Goal: Information Seeking & Learning: Learn about a topic

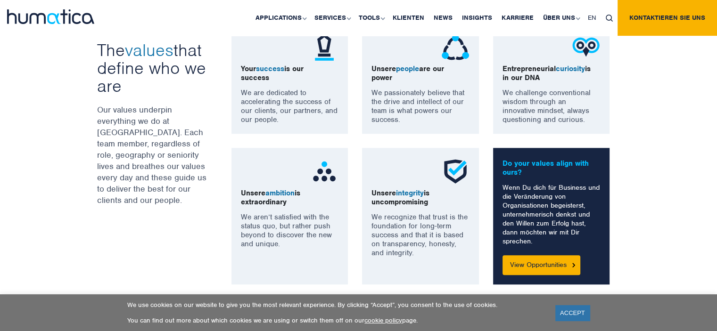
scroll to position [717, 0]
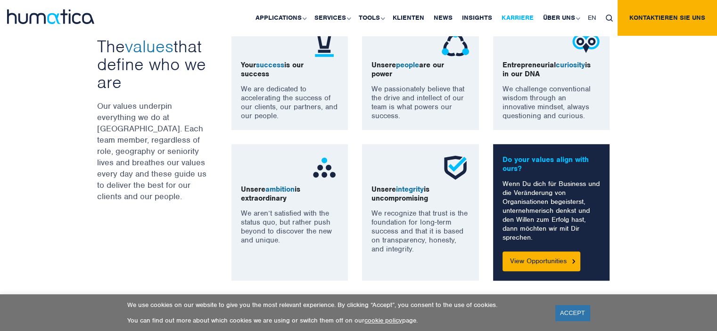
click at [507, 21] on link "Karriere" at bounding box center [517, 18] width 41 height 36
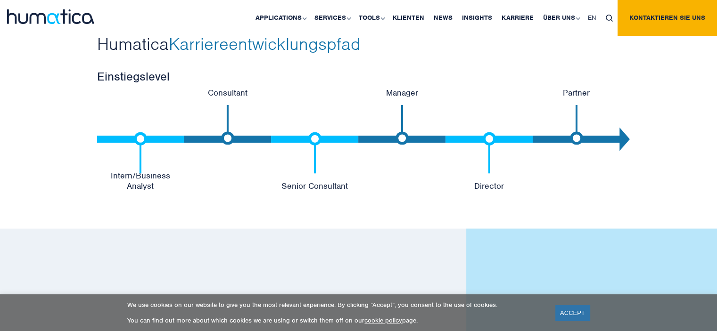
scroll to position [2034, 0]
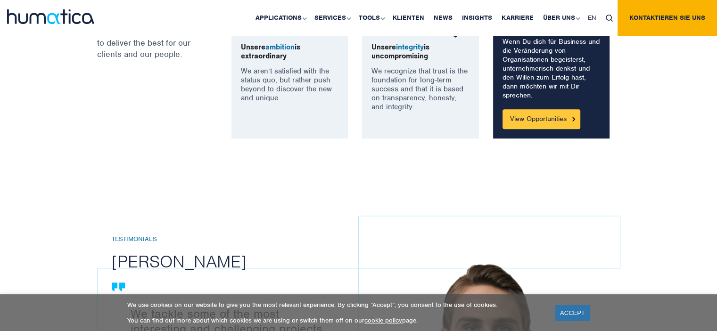
click at [521, 114] on link "View Opportunities" at bounding box center [542, 119] width 78 height 20
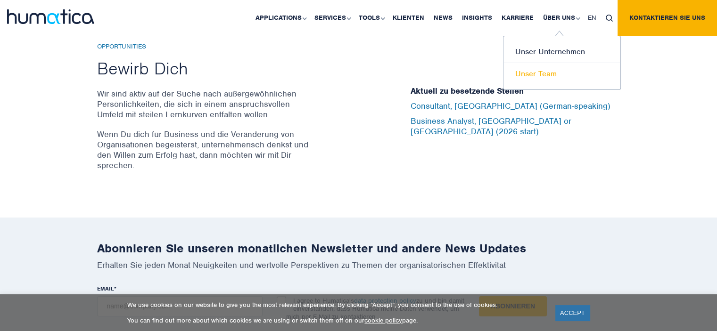
click at [552, 70] on link "Unser Team" at bounding box center [562, 74] width 117 height 22
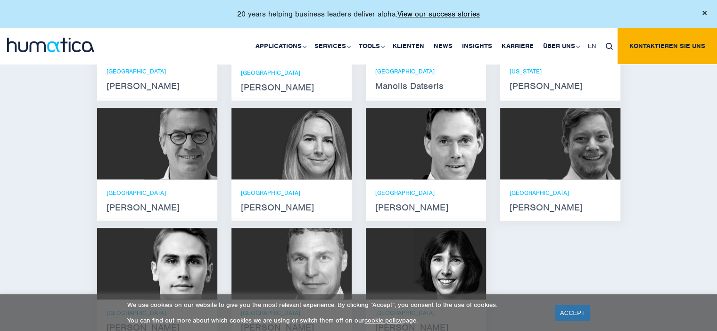
scroll to position [713, 0]
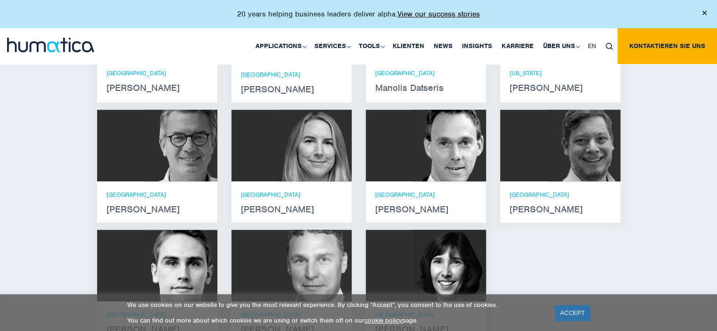
click at [165, 92] on strong "[PERSON_NAME]" at bounding box center [157, 88] width 101 height 8
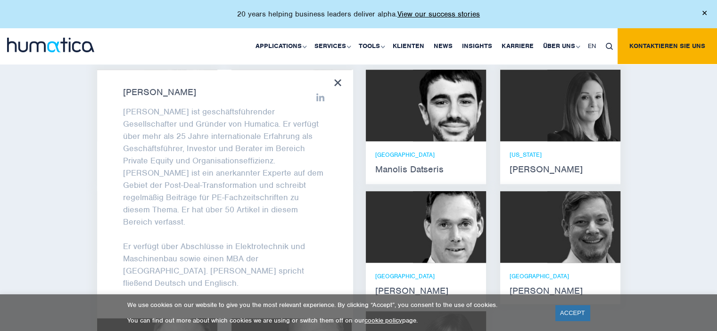
scroll to position [630, 0]
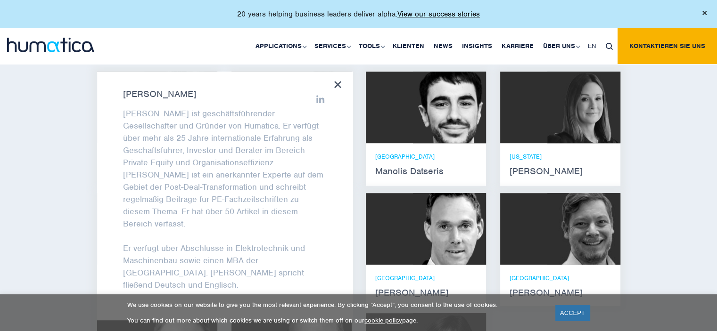
click at [397, 156] on div "London Manolis Datseris" at bounding box center [426, 163] width 120 height 41
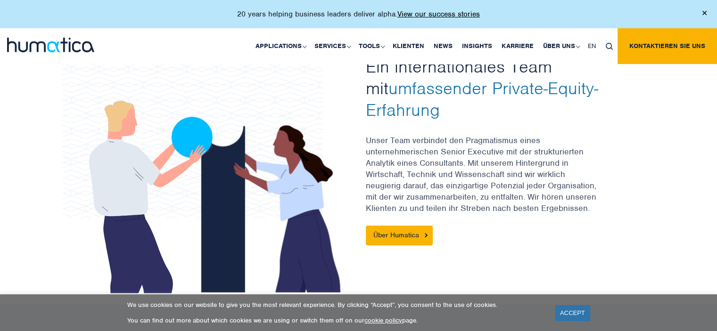
scroll to position [322, 0]
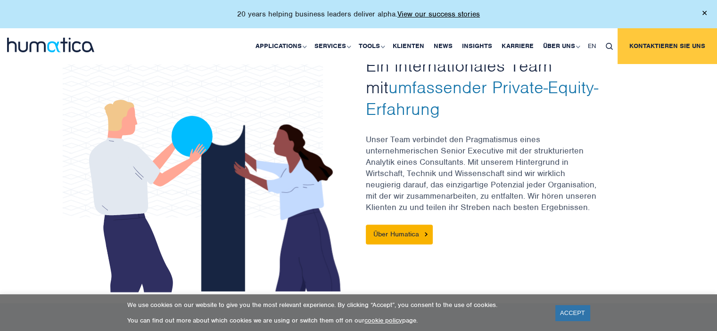
click at [666, 51] on link "Kontaktieren Sie uns" at bounding box center [667, 46] width 99 height 36
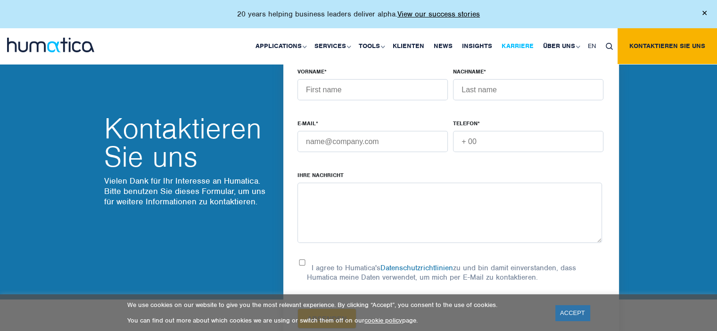
click at [514, 43] on link "Karriere" at bounding box center [517, 46] width 41 height 36
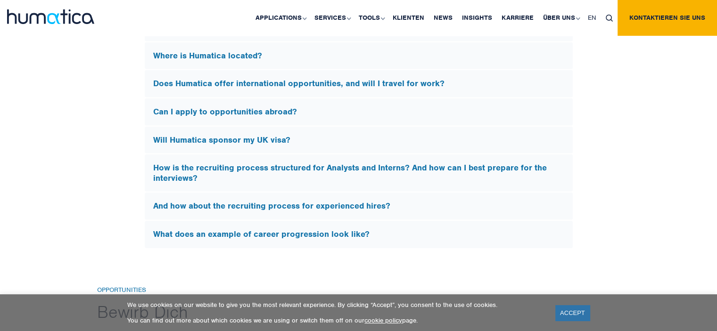
scroll to position [2917, 0]
click at [279, 107] on h5 "Can I apply to opportunities abroad?" at bounding box center [358, 112] width 411 height 10
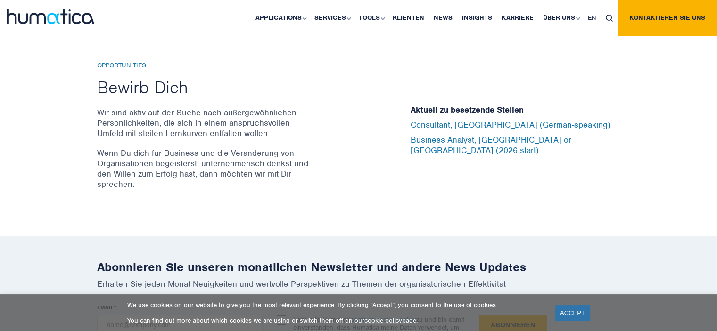
scroll to position [3021, 0]
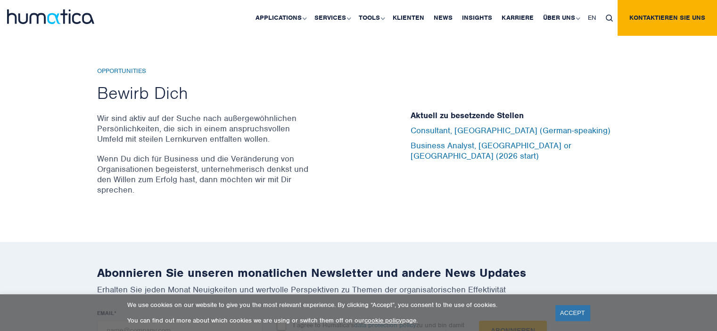
drag, startPoint x: 211, startPoint y: 81, endPoint x: 280, endPoint y: 118, distance: 77.6
click at [217, 82] on h2 "Bewirb Dich" at bounding box center [206, 93] width 219 height 22
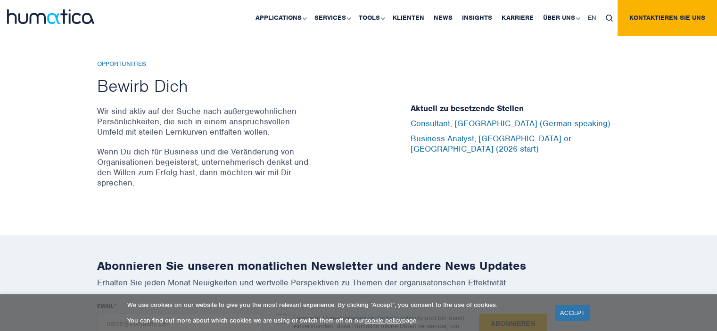
scroll to position [3028, 0]
click at [504, 138] on link "Business Analyst, London or Munich (2026 start)" at bounding box center [491, 144] width 161 height 21
